Goal: Transaction & Acquisition: Purchase product/service

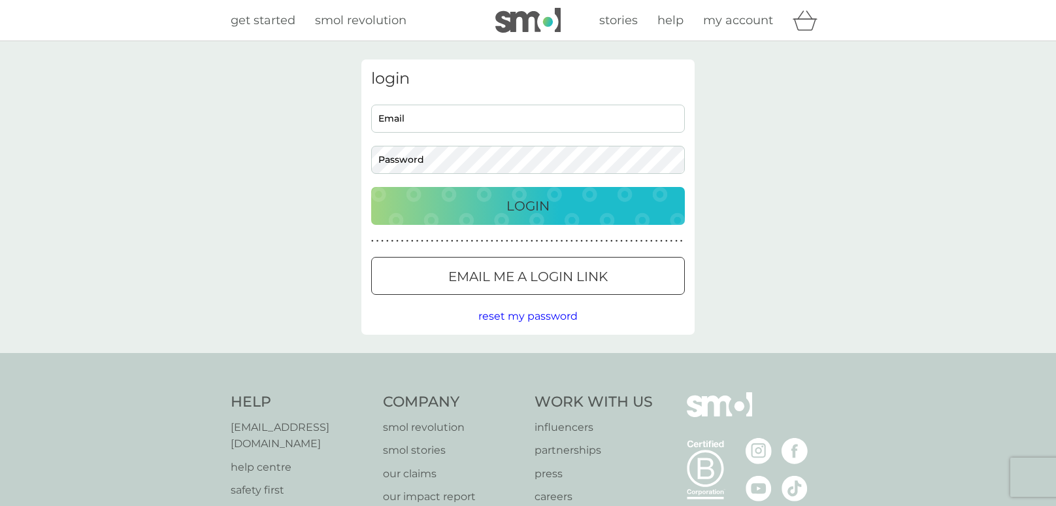
type input "estherjayne3@gmail.com"
click at [589, 196] on div "Login" at bounding box center [528, 205] width 288 height 21
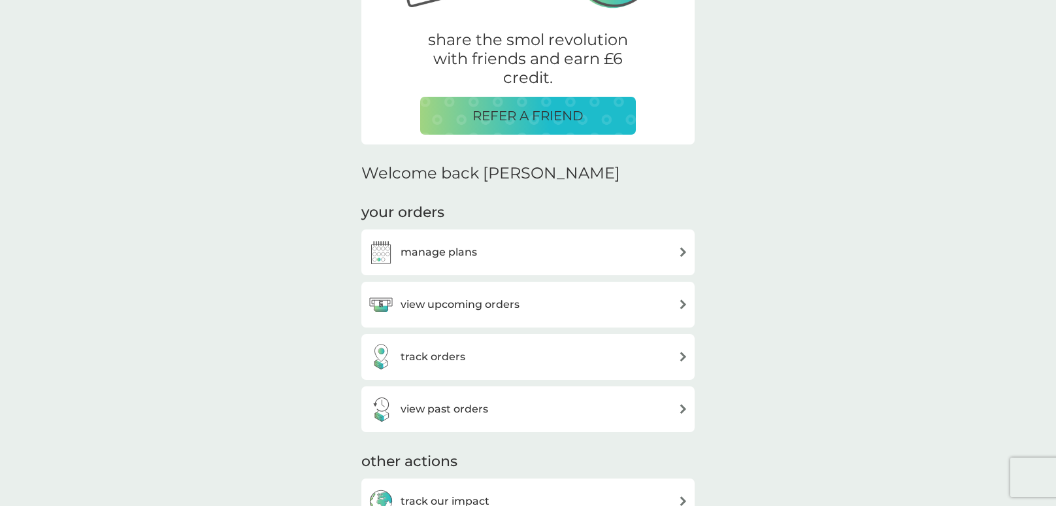
scroll to position [254, 0]
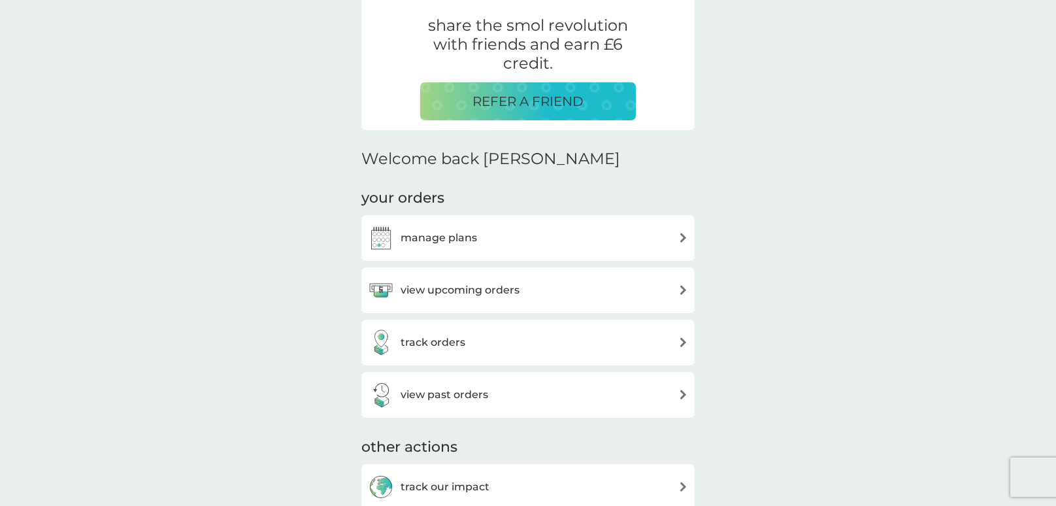
click at [439, 240] on h3 "manage plans" at bounding box center [439, 237] width 76 height 17
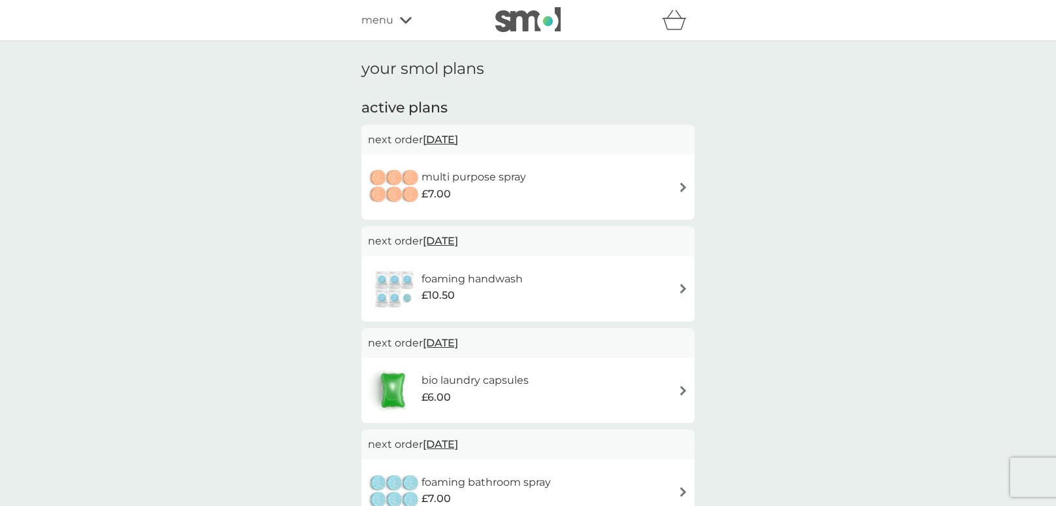
click at [392, 23] on span "menu" at bounding box center [378, 20] width 32 height 17
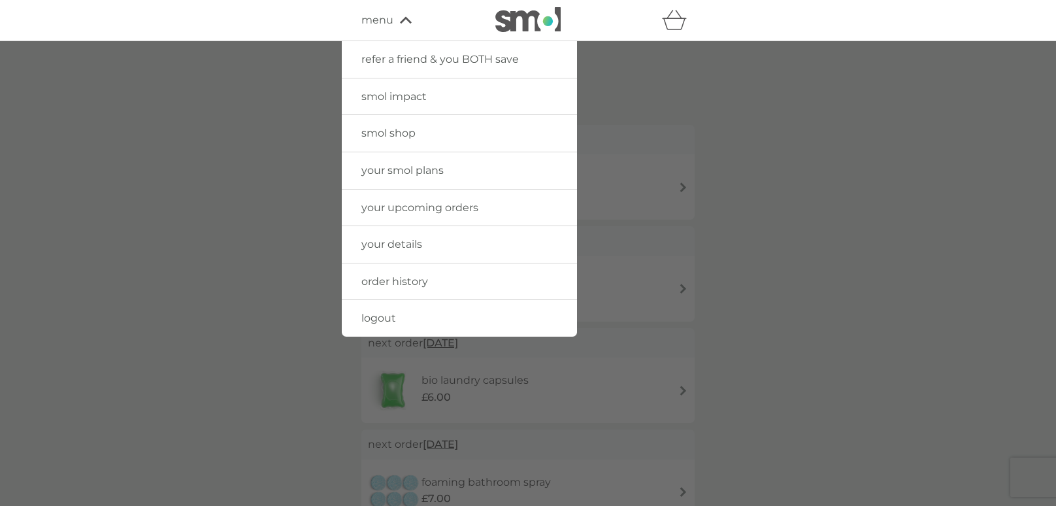
click at [379, 130] on span "smol shop" at bounding box center [389, 133] width 54 height 12
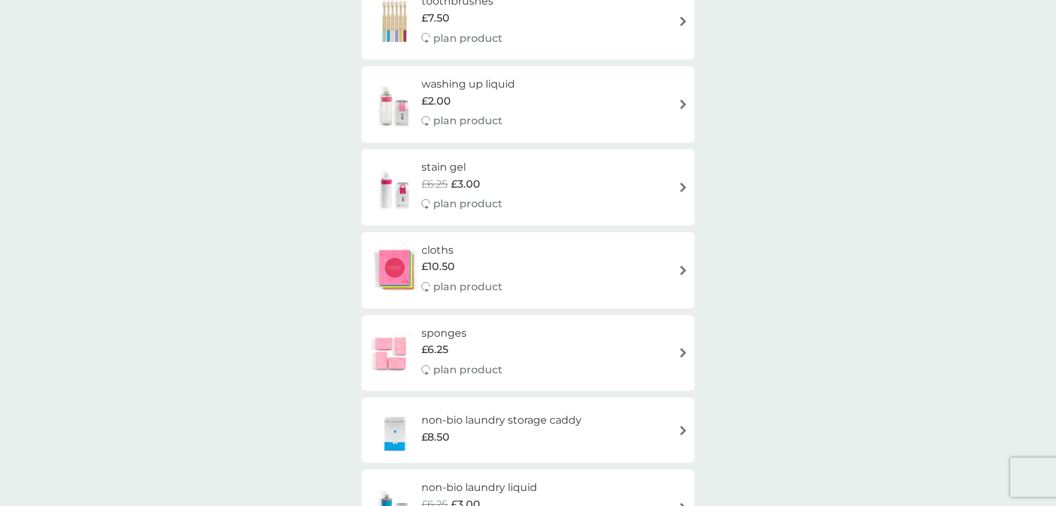
scroll to position [960, 0]
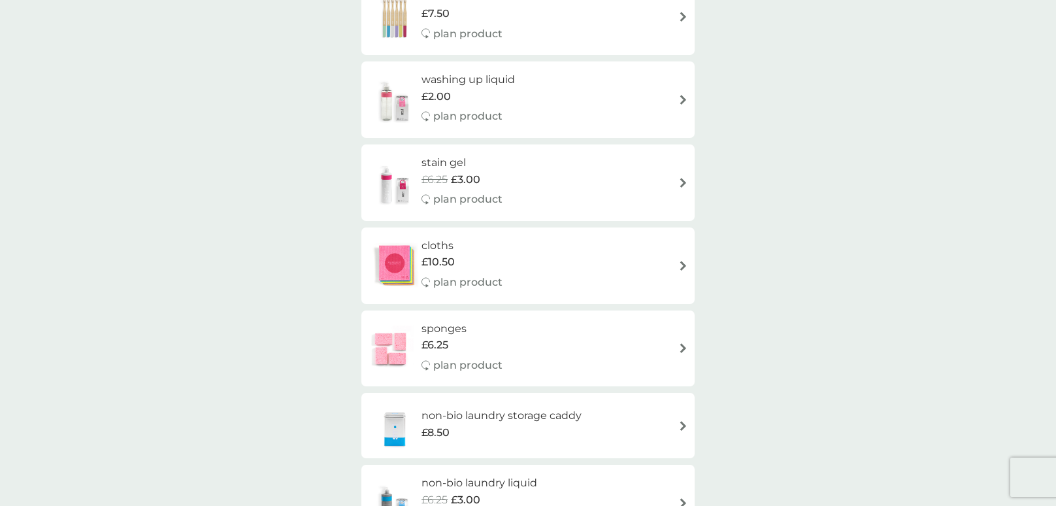
click at [464, 165] on h6 "stain gel" at bounding box center [462, 162] width 81 height 17
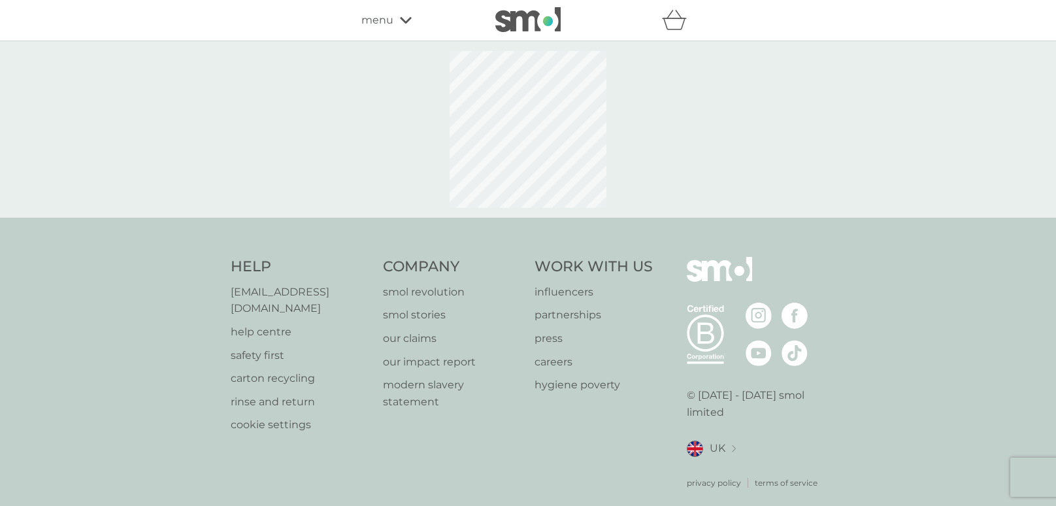
select select "182"
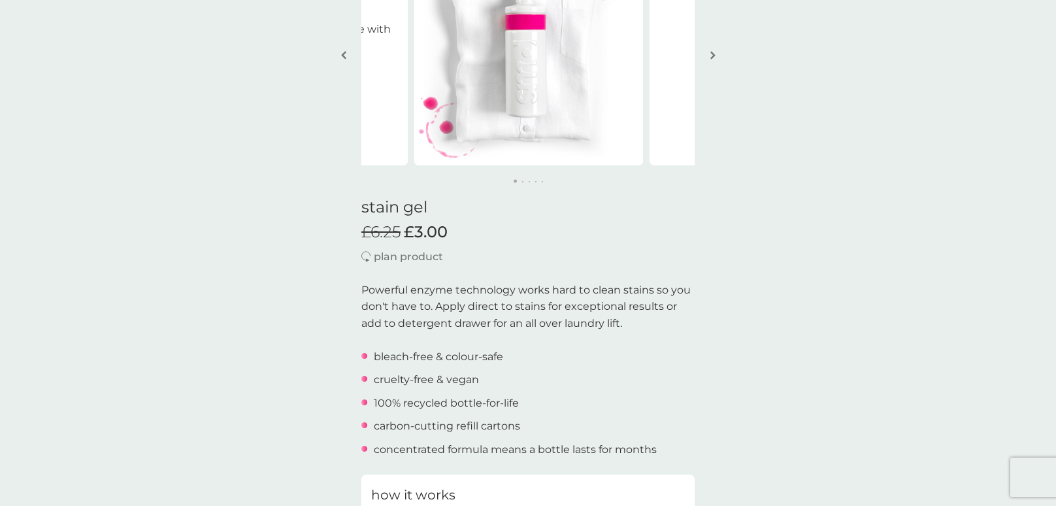
scroll to position [156, 0]
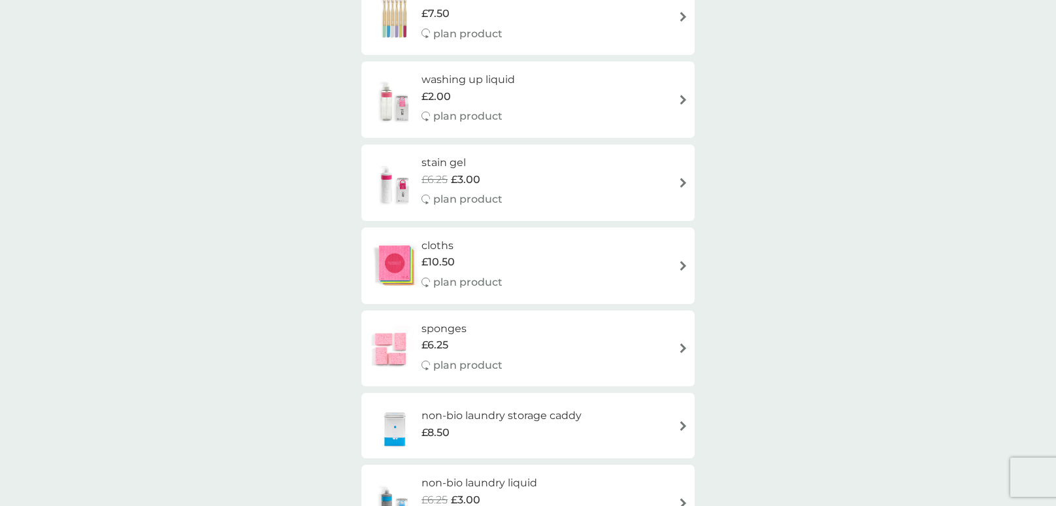
scroll to position [965, 0]
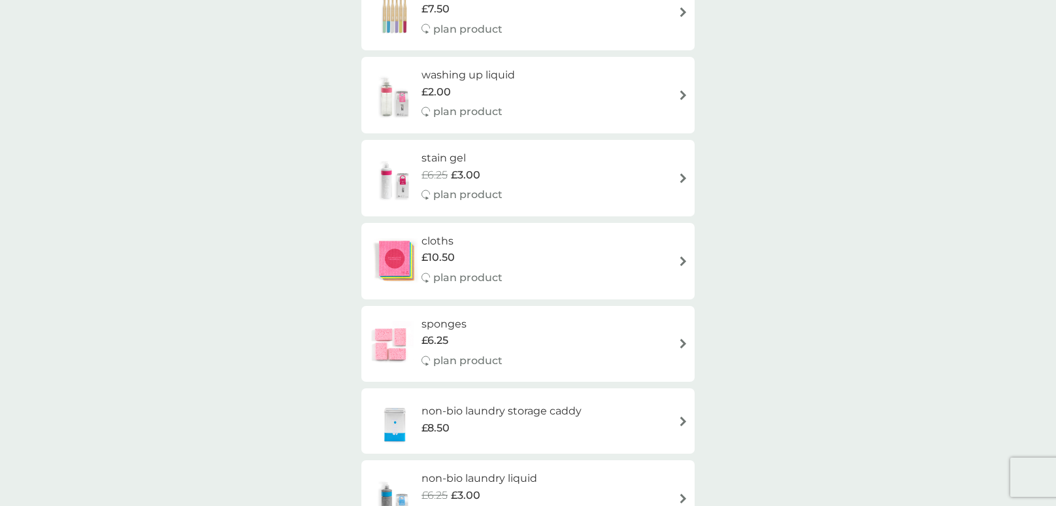
click at [428, 80] on h6 "washing up liquid" at bounding box center [468, 75] width 93 height 17
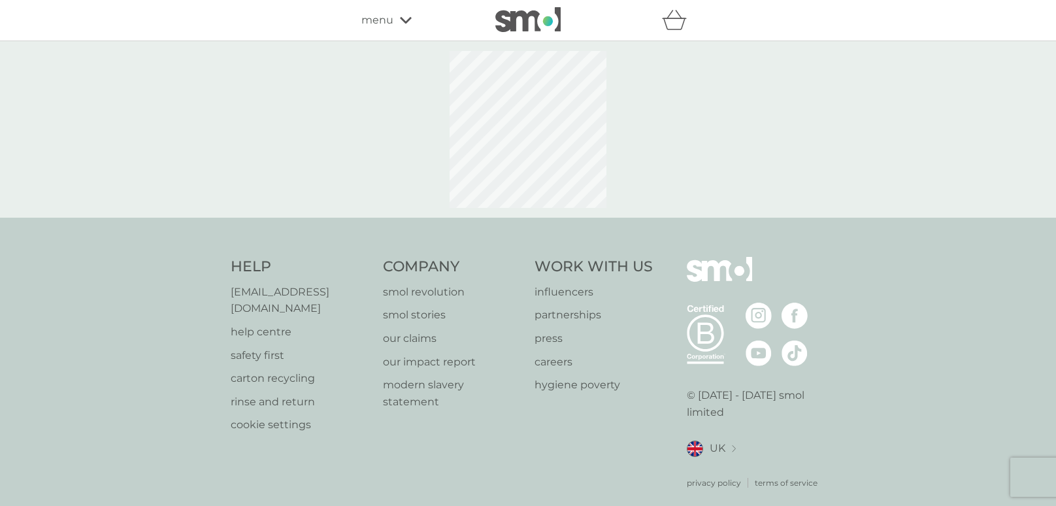
select select "112"
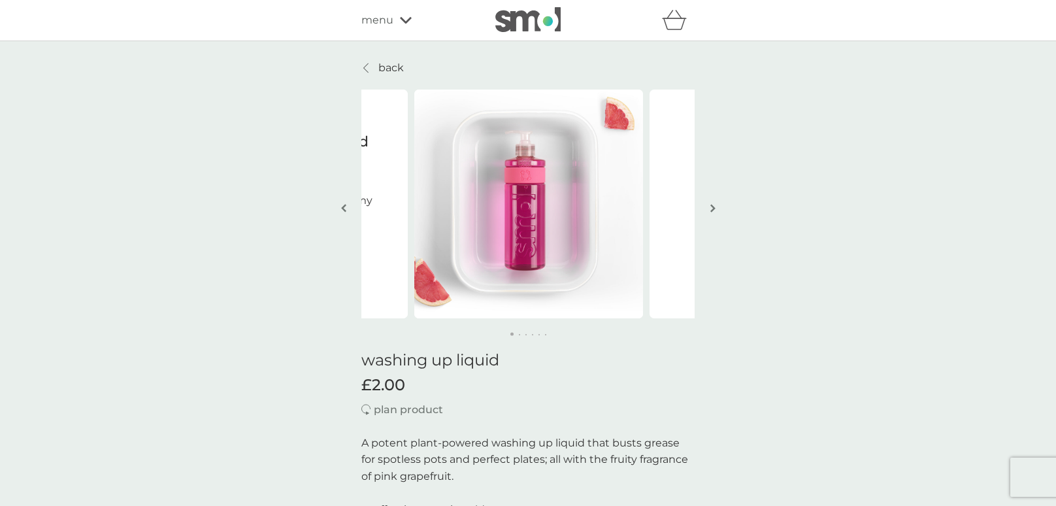
click at [402, 26] on div "menu" at bounding box center [417, 20] width 111 height 17
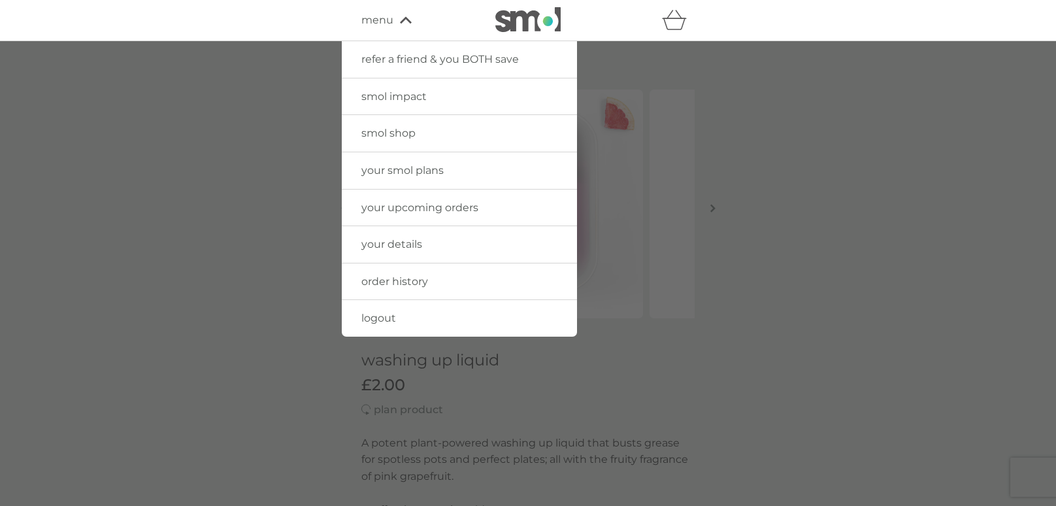
click at [413, 130] on span "smol shop" at bounding box center [389, 133] width 54 height 12
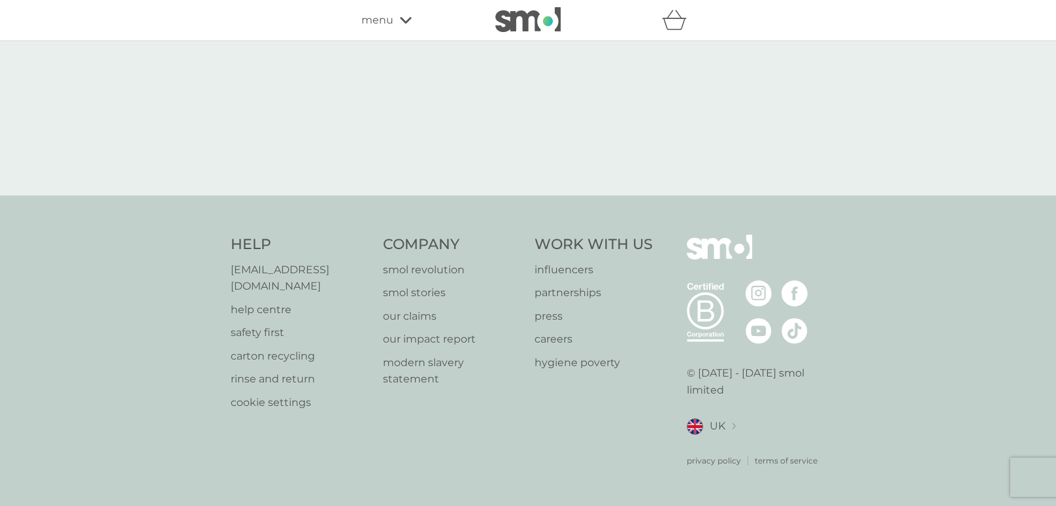
select select "112"
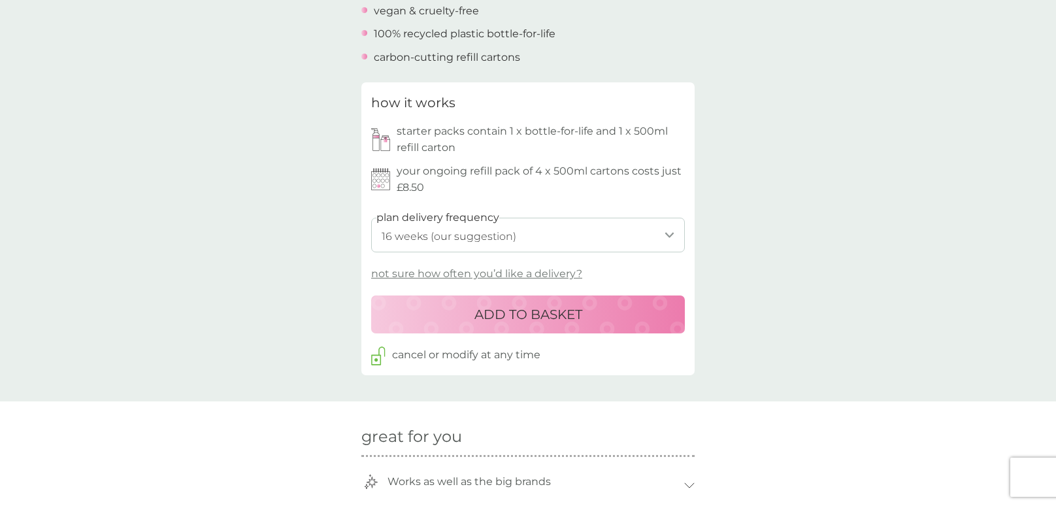
scroll to position [550, 0]
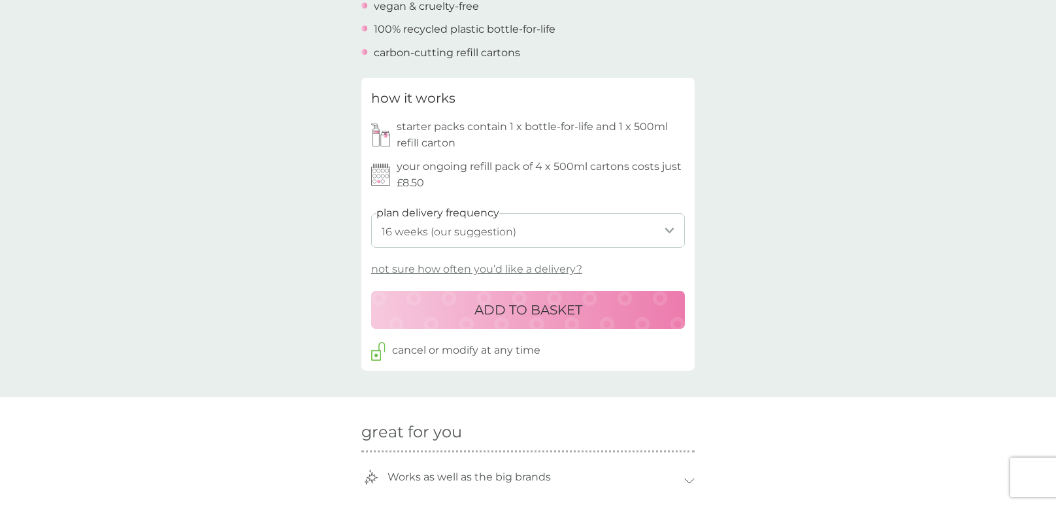
click at [503, 316] on p "ADD TO BASKET" at bounding box center [529, 309] width 108 height 21
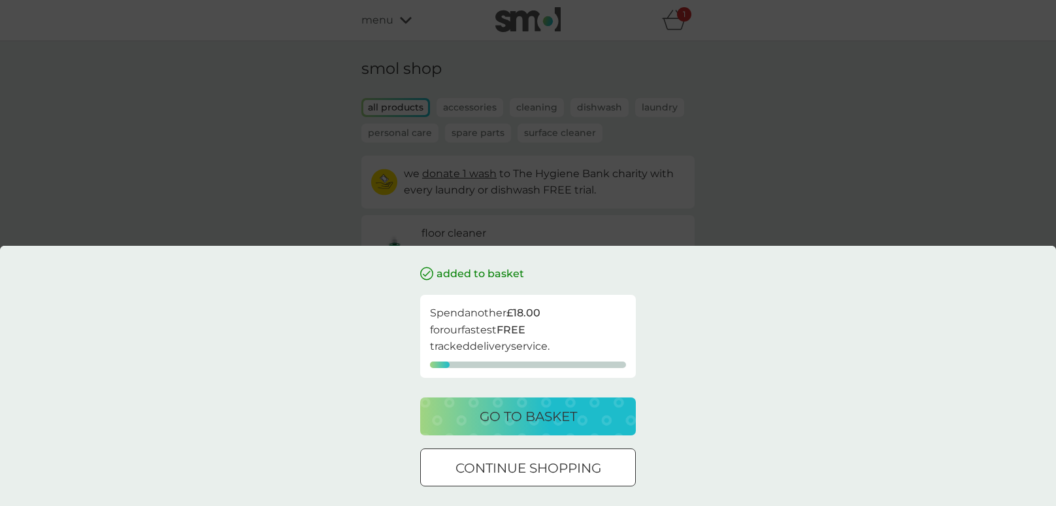
click at [558, 410] on p "go to basket" at bounding box center [528, 416] width 97 height 21
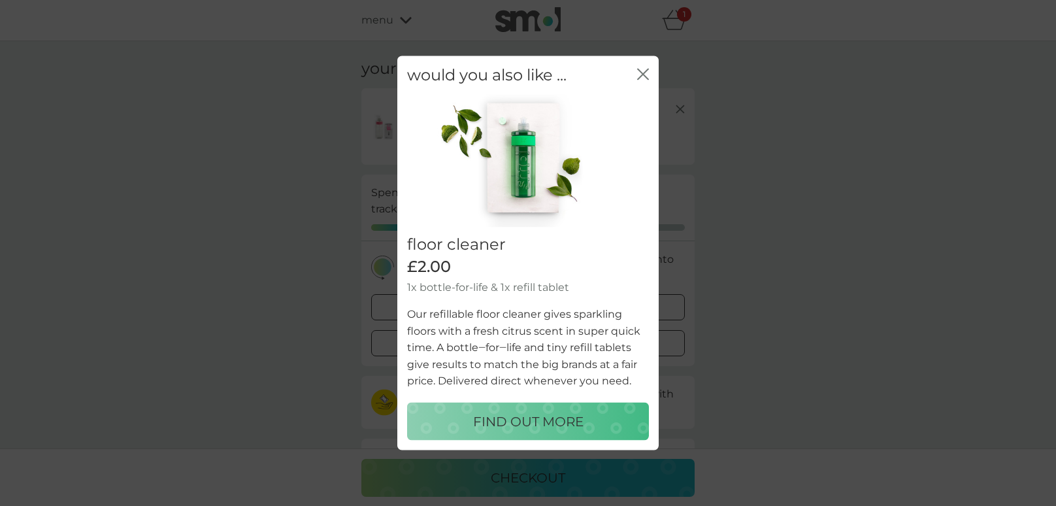
click at [640, 71] on icon "close" at bounding box center [640, 74] width 5 height 10
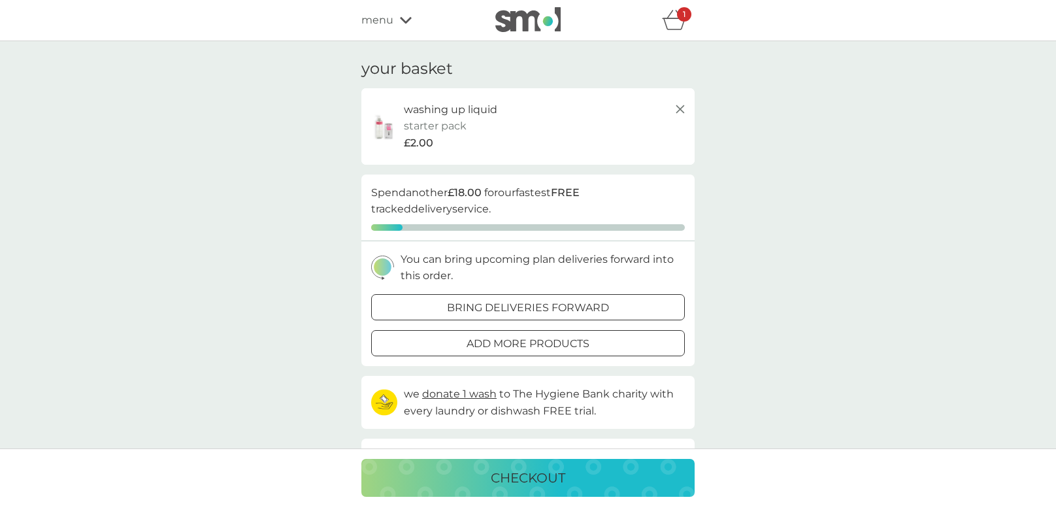
click at [592, 474] on div "checkout" at bounding box center [528, 477] width 307 height 21
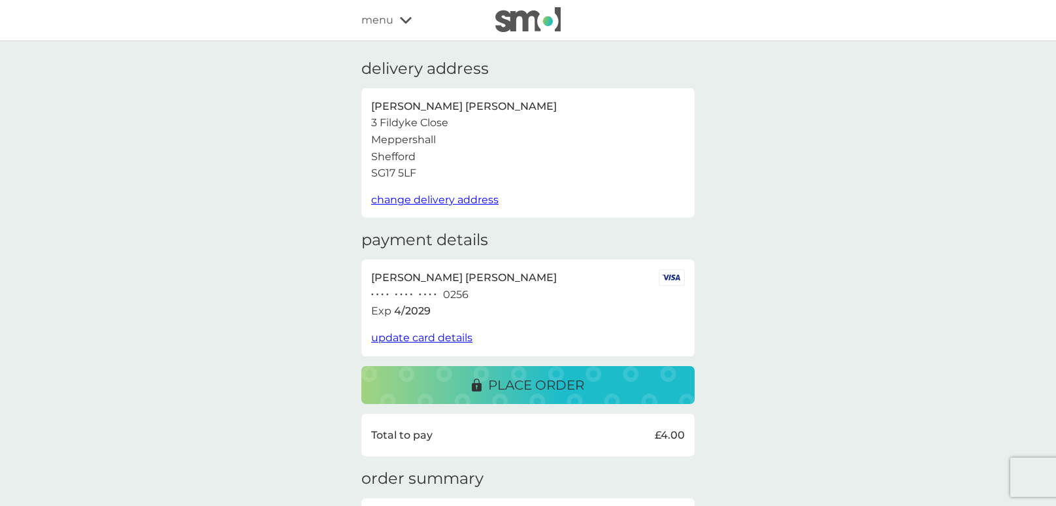
click at [373, 24] on span "menu" at bounding box center [378, 20] width 32 height 17
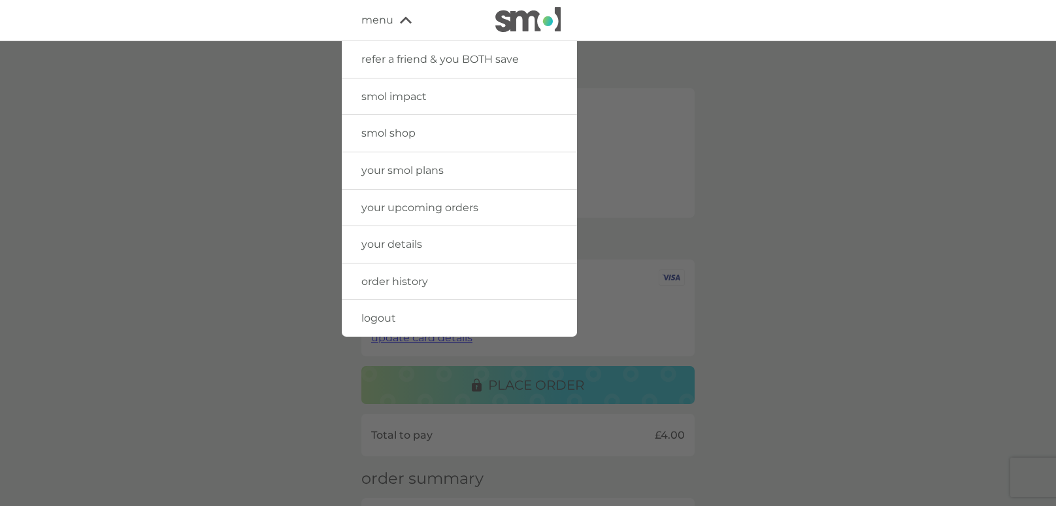
click at [394, 127] on span "smol shop" at bounding box center [389, 133] width 54 height 12
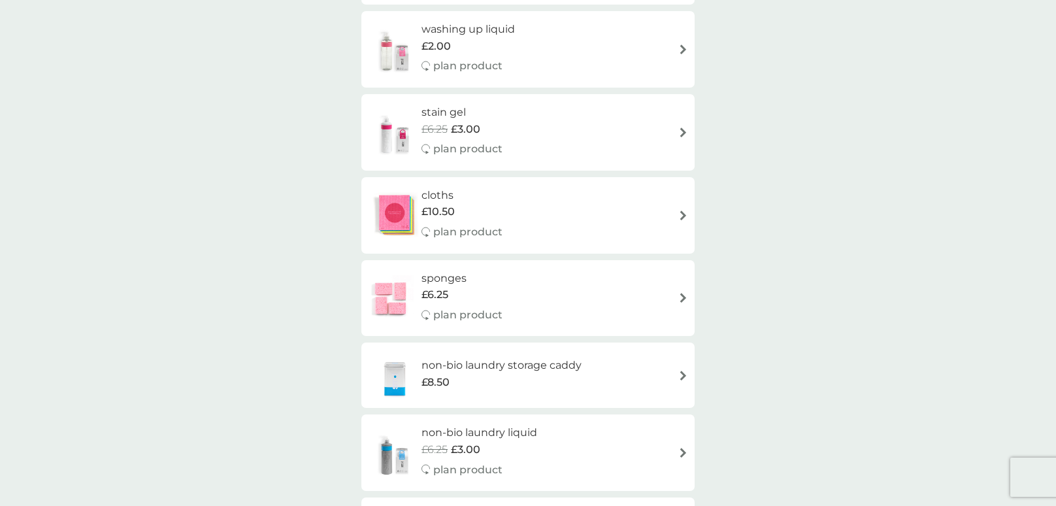
scroll to position [1006, 0]
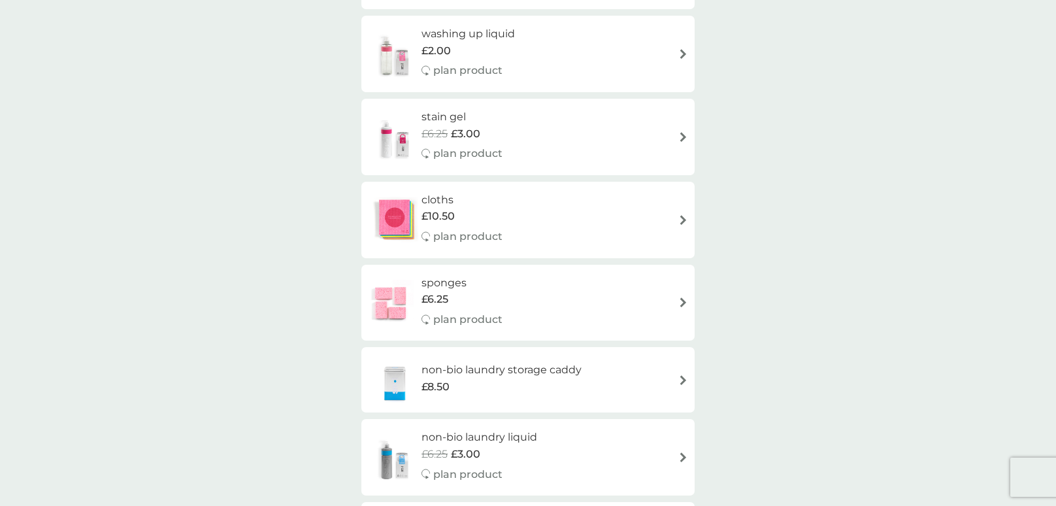
click at [437, 213] on span "£10.50" at bounding box center [438, 216] width 33 height 17
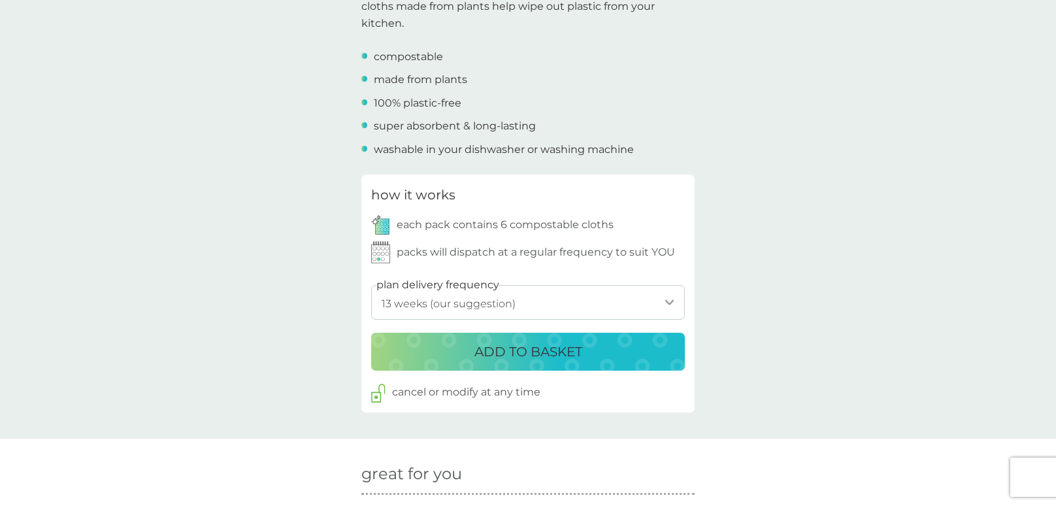
scroll to position [457, 0]
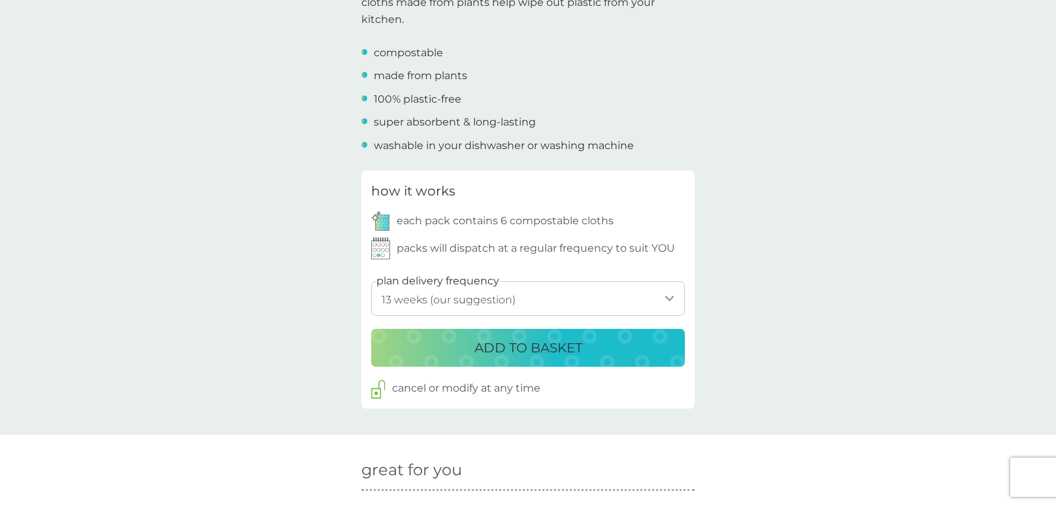
click at [668, 297] on select "1 week 2 weeks 3 weeks 4 weeks 5 weeks 6 weeks 7 weeks 8 weeks 9 weeks 10 weeks…" at bounding box center [528, 298] width 314 height 35
select select "112"
click at [371, 281] on select "1 week 2 weeks 3 weeks 4 weeks 5 weeks 6 weeks 7 weeks 8 weeks 9 weeks 10 weeks…" at bounding box center [528, 298] width 314 height 35
click at [584, 346] on div "ADD TO BASKET" at bounding box center [528, 347] width 288 height 21
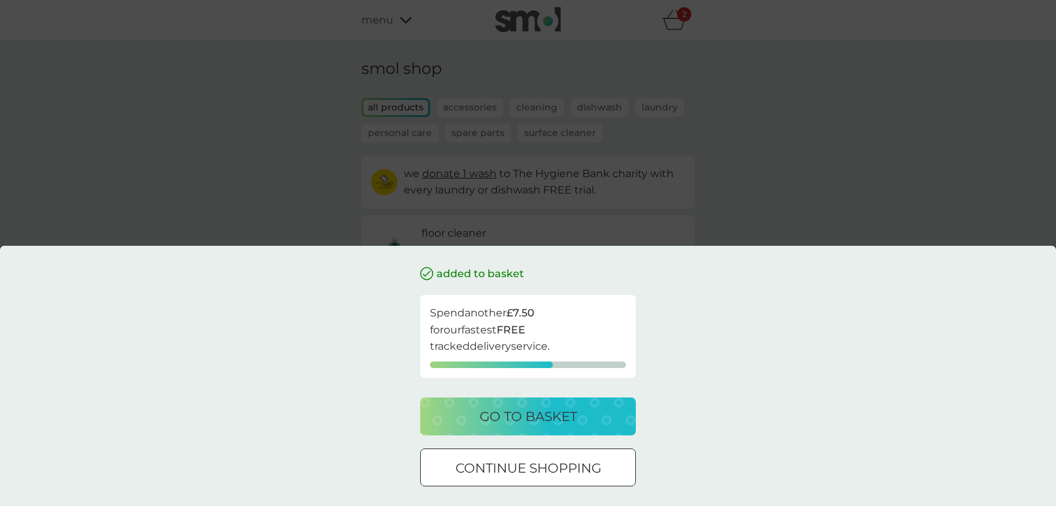
click at [579, 390] on div "added to basket Spend another £7.50 for our fastest FREE tracked delivery servi…" at bounding box center [528, 385] width 216 height 241
click at [581, 404] on button "go to basket" at bounding box center [528, 416] width 216 height 38
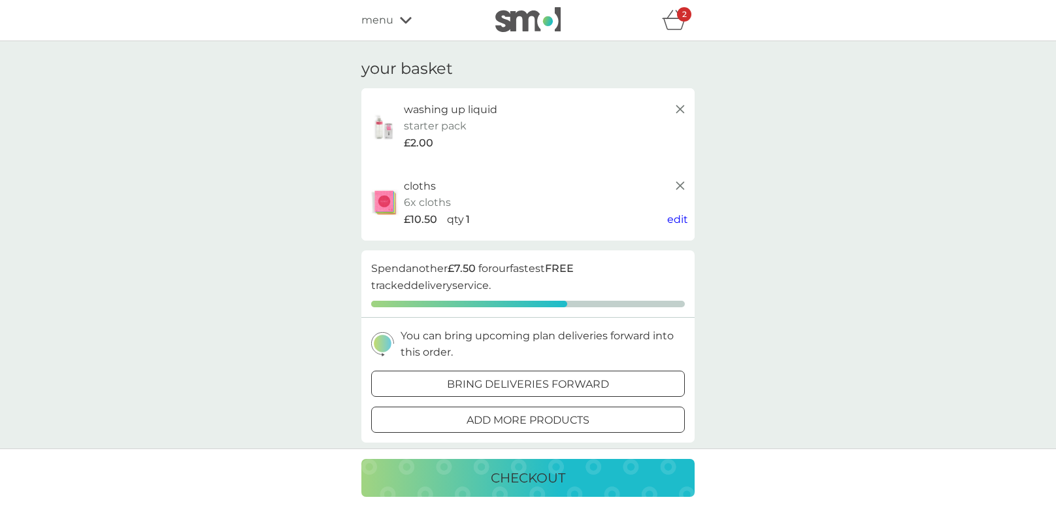
click at [579, 479] on div "checkout" at bounding box center [528, 477] width 307 height 21
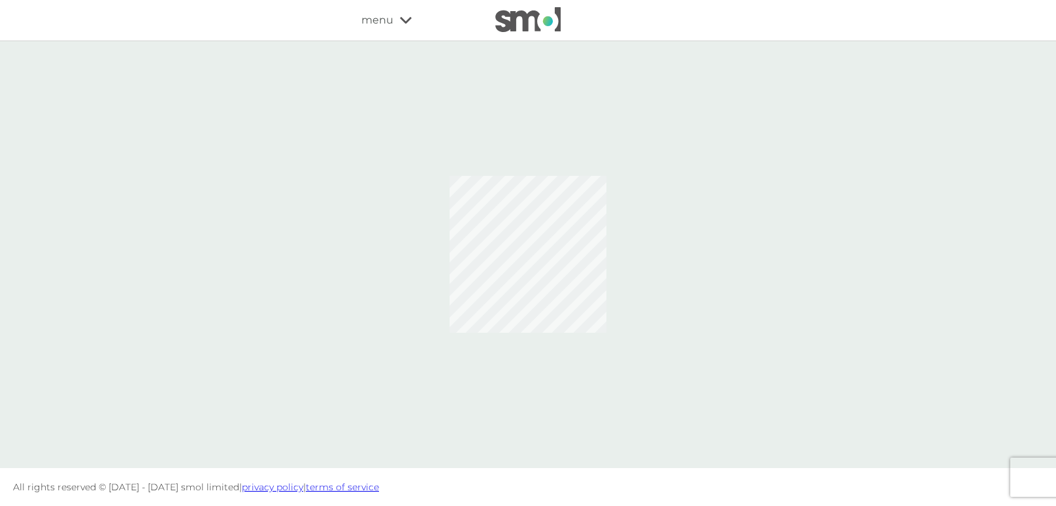
click at [392, 21] on span "menu" at bounding box center [378, 20] width 32 height 17
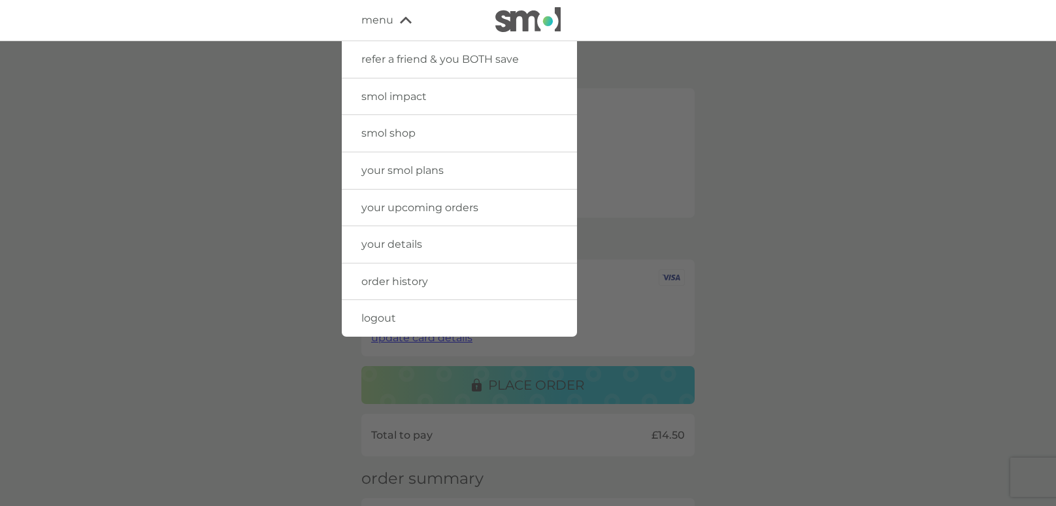
click at [862, 242] on div at bounding box center [528, 294] width 1056 height 506
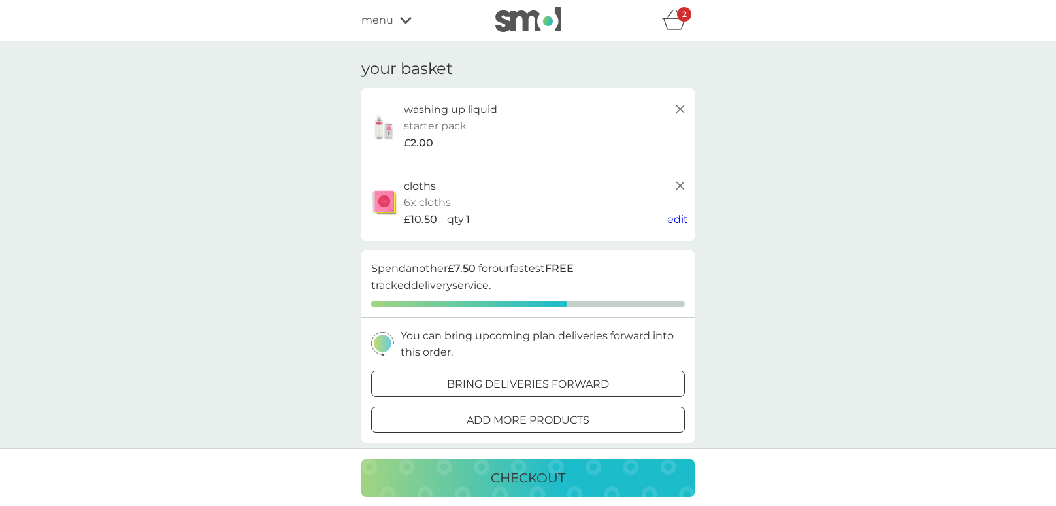
click at [681, 107] on icon at bounding box center [681, 109] width 16 height 16
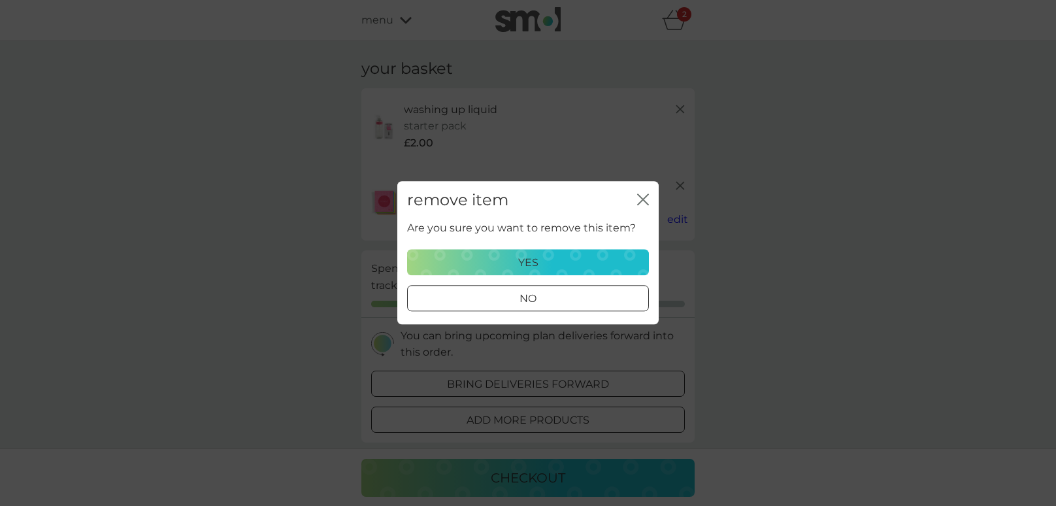
click at [595, 268] on div "yes" at bounding box center [528, 262] width 225 height 17
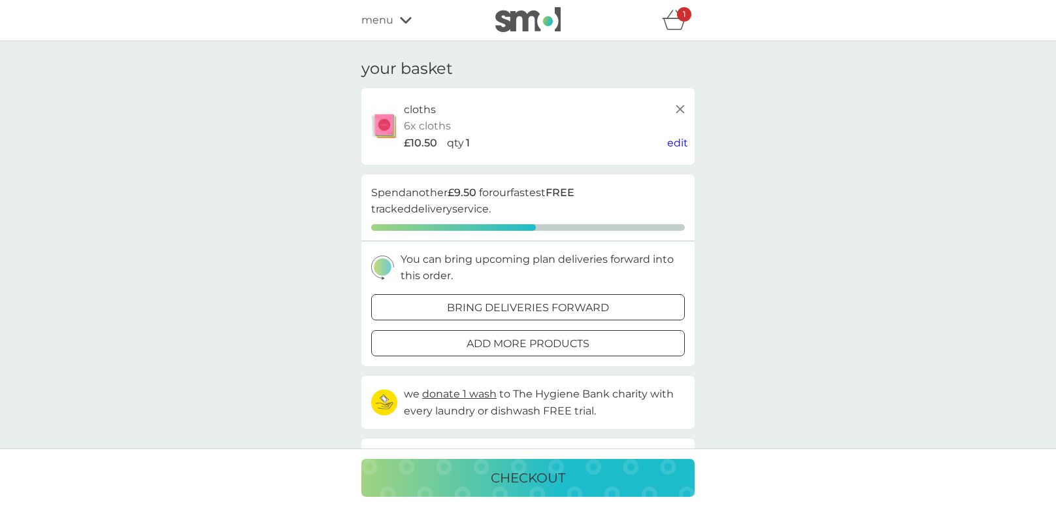
click at [550, 475] on p "checkout" at bounding box center [528, 477] width 75 height 21
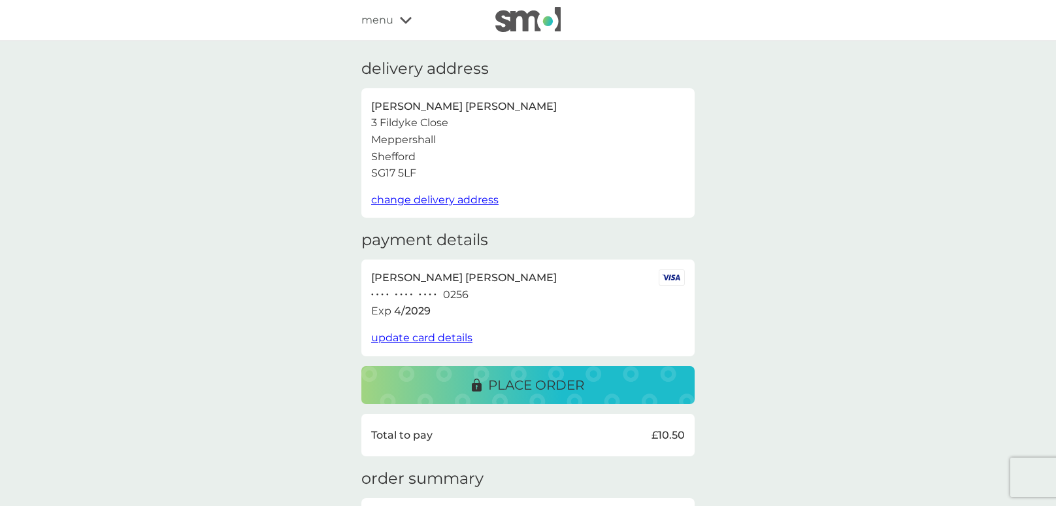
click at [575, 387] on p "place order" at bounding box center [536, 385] width 96 height 21
